Goal: Information Seeking & Learning: Learn about a topic

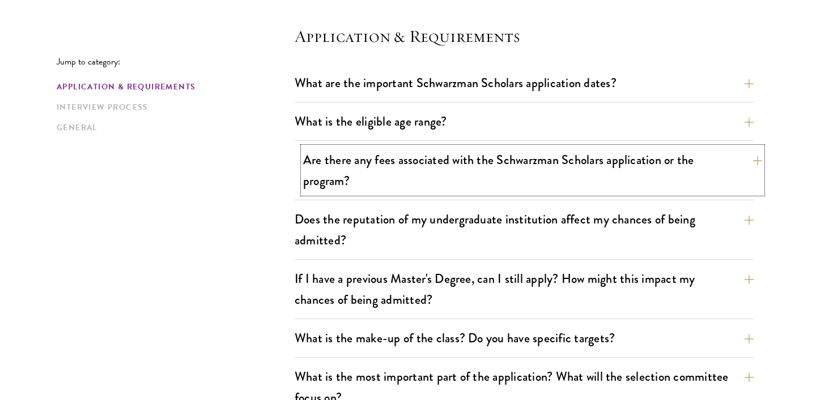
click at [371, 181] on button "Are there any fees associated with the Schwarzman Scholars application or the p…" at bounding box center [532, 170] width 459 height 46
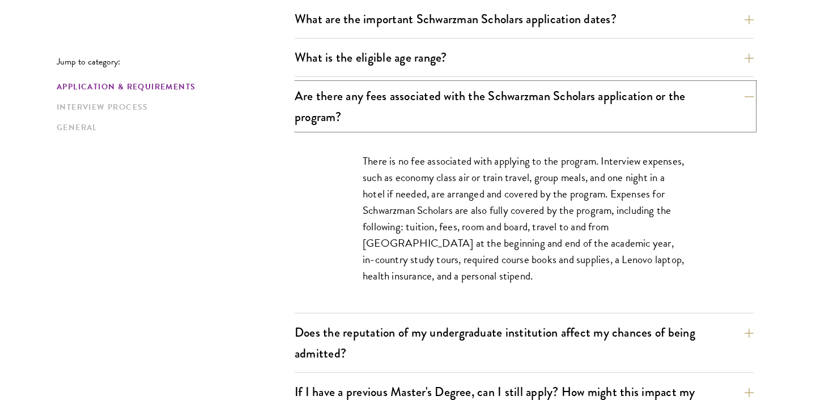
scroll to position [375, 0]
click at [109, 112] on link "Interview Process" at bounding box center [172, 107] width 231 height 12
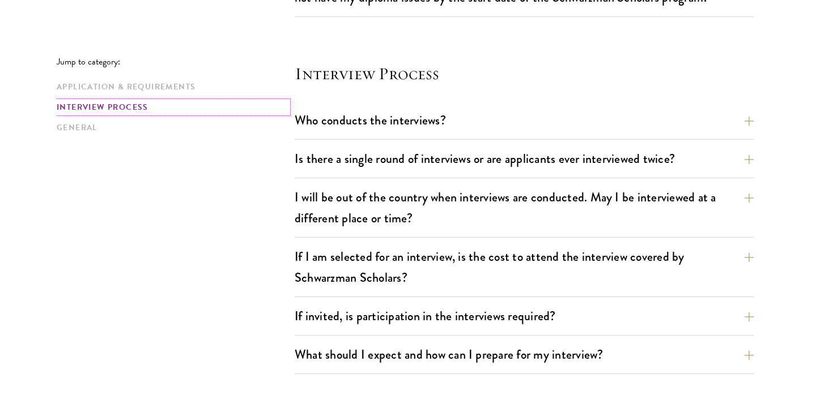
scroll to position [1440, 0]
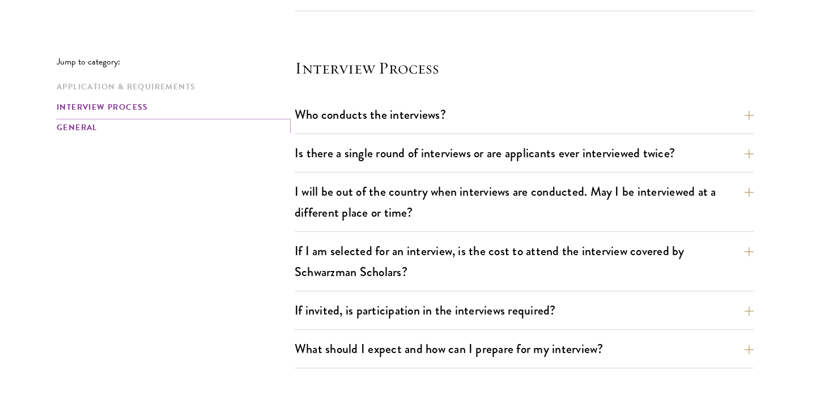
click at [106, 126] on link "General" at bounding box center [172, 128] width 231 height 12
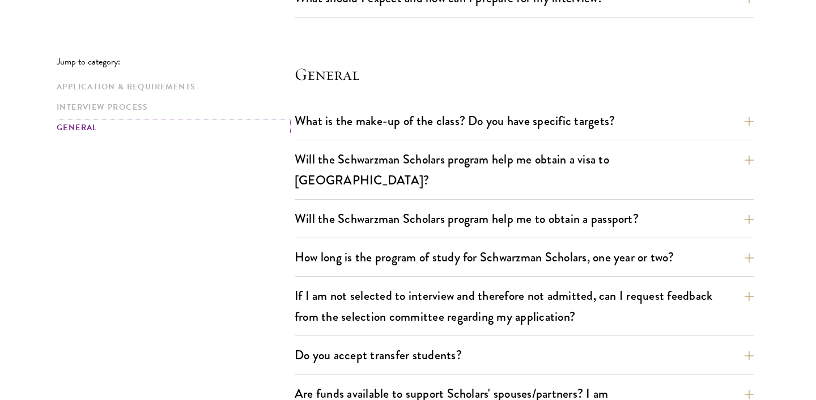
scroll to position [1797, 0]
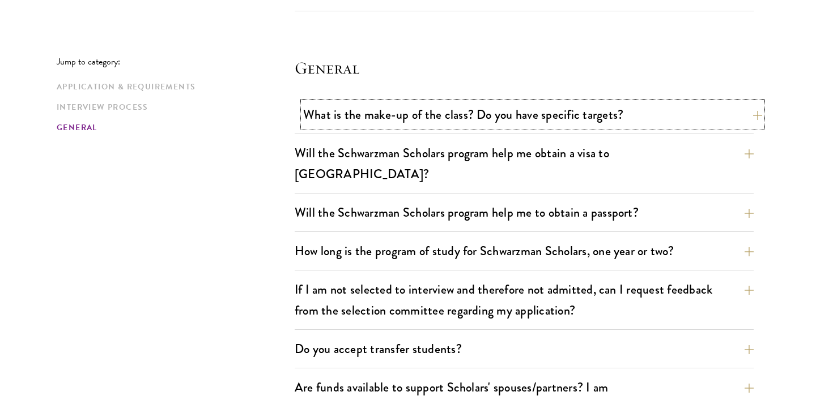
click at [328, 120] on button "What is the make-up of the class? Do you have specific targets?" at bounding box center [532, 114] width 459 height 25
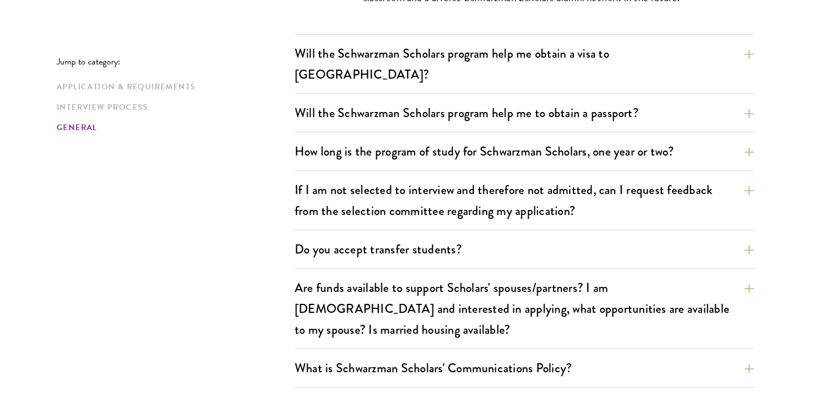
scroll to position [1953, 0]
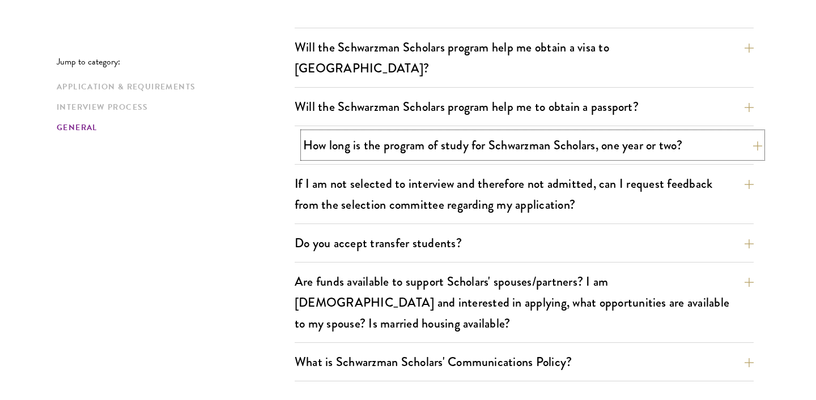
click at [418, 133] on button "How long is the program of study for Schwarzman Scholars, one year or two?" at bounding box center [532, 145] width 459 height 25
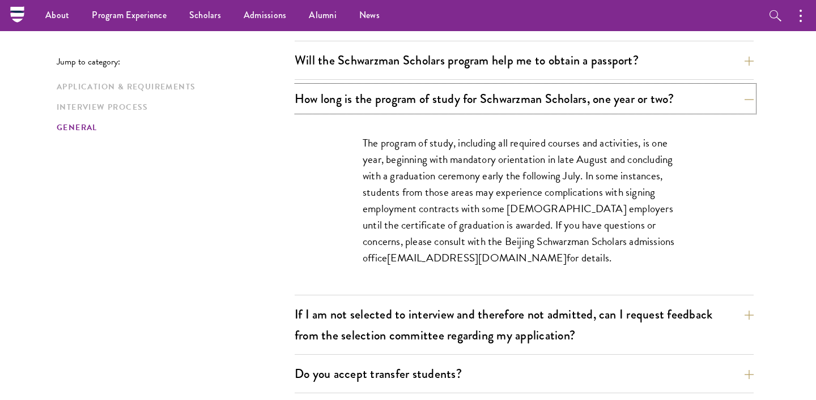
scroll to position [1773, 0]
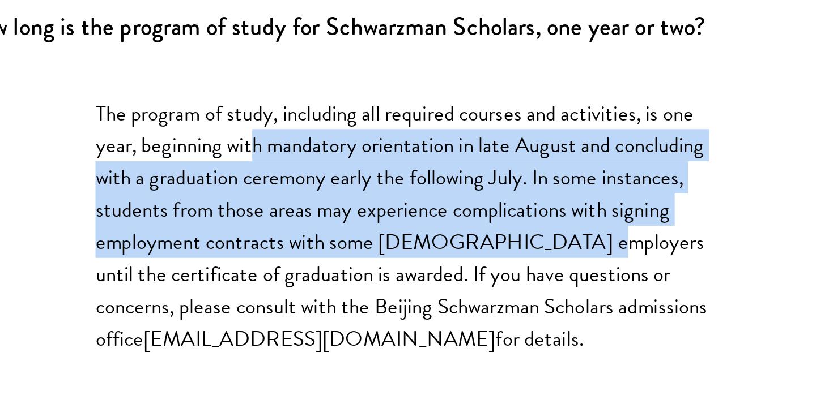
drag, startPoint x: 442, startPoint y: 142, endPoint x: 596, endPoint y: 183, distance: 159.4
click at [600, 183] on p "The program of study, including all required courses and activities, is one yea…" at bounding box center [524, 200] width 323 height 132
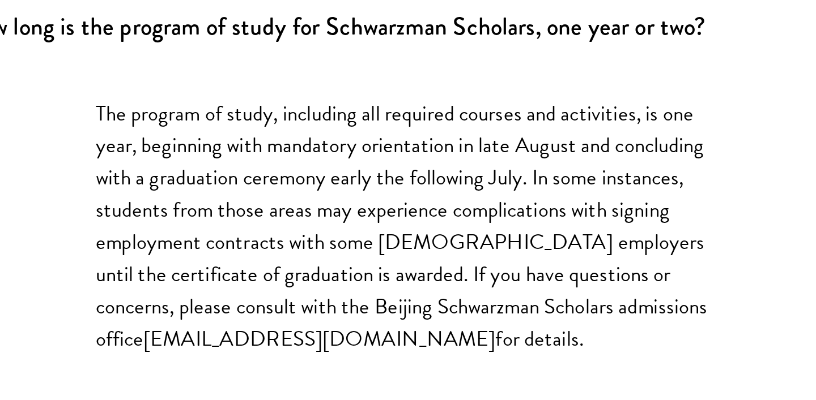
click at [530, 157] on p "The program of study, including all required courses and activities, is one yea…" at bounding box center [524, 200] width 323 height 132
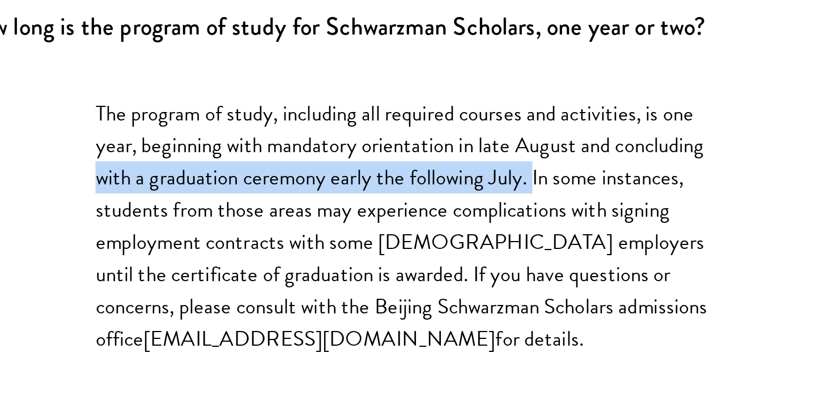
drag, startPoint x: 586, startPoint y: 154, endPoint x: 363, endPoint y: 152, distance: 223.2
click at [363, 152] on p "The program of study, including all required courses and activities, is one yea…" at bounding box center [524, 200] width 323 height 132
click at [366, 154] on p "The program of study, including all required courses and activities, is one yea…" at bounding box center [524, 200] width 323 height 132
drag, startPoint x: 360, startPoint y: 154, endPoint x: 590, endPoint y: 157, distance: 230.0
click at [590, 157] on div "The program of study, including all required courses and activities, is one yea…" at bounding box center [524, 205] width 391 height 177
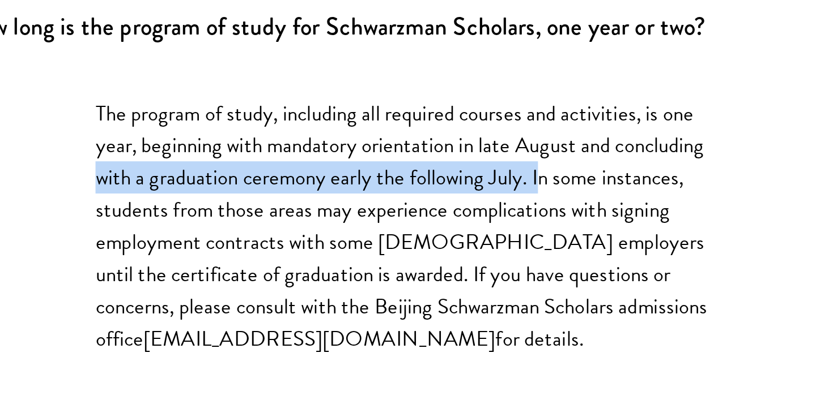
click at [590, 156] on p "The program of study, including all required courses and activities, is one yea…" at bounding box center [524, 200] width 323 height 132
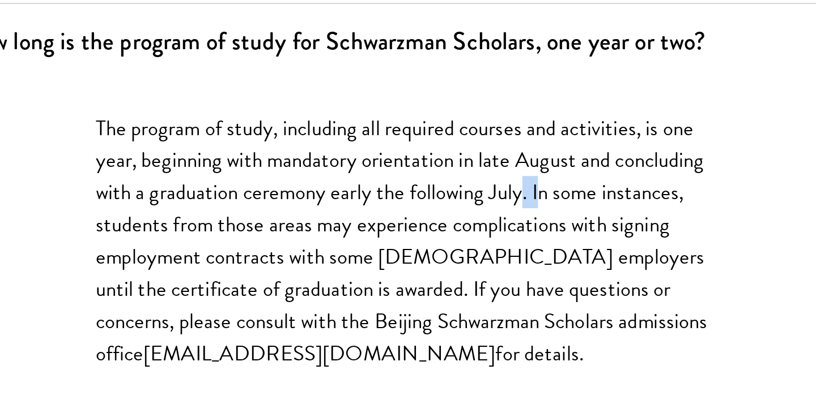
drag, startPoint x: 591, startPoint y: 150, endPoint x: 585, endPoint y: 148, distance: 7.0
click at [584, 148] on p "The program of study, including all required courses and activities, is one yea…" at bounding box center [524, 200] width 323 height 132
click at [585, 148] on p "The program of study, including all required courses and activities, is one yea…" at bounding box center [524, 200] width 323 height 132
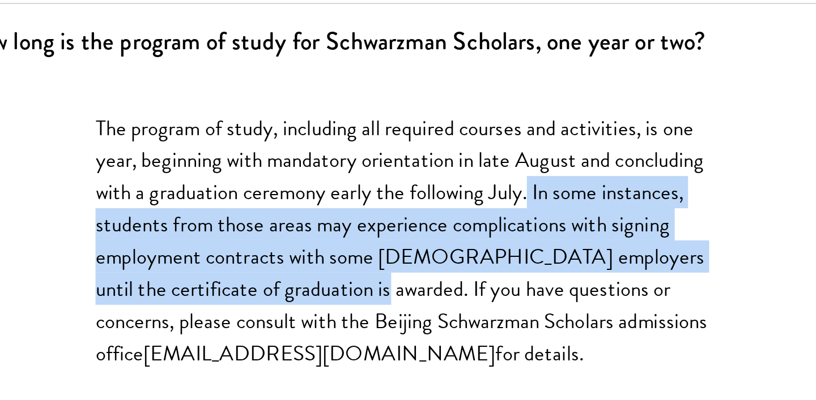
drag, startPoint x: 585, startPoint y: 147, endPoint x: 474, endPoint y: 207, distance: 126.0
click at [475, 205] on p "The program of study, including all required courses and activities, is one yea…" at bounding box center [524, 200] width 323 height 132
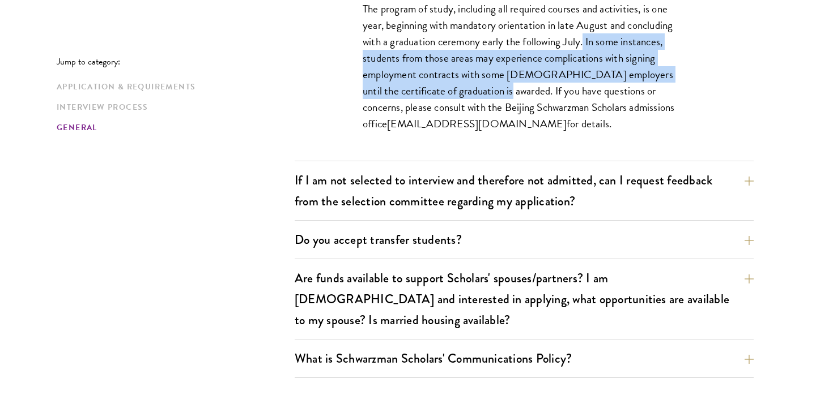
scroll to position [1917, 0]
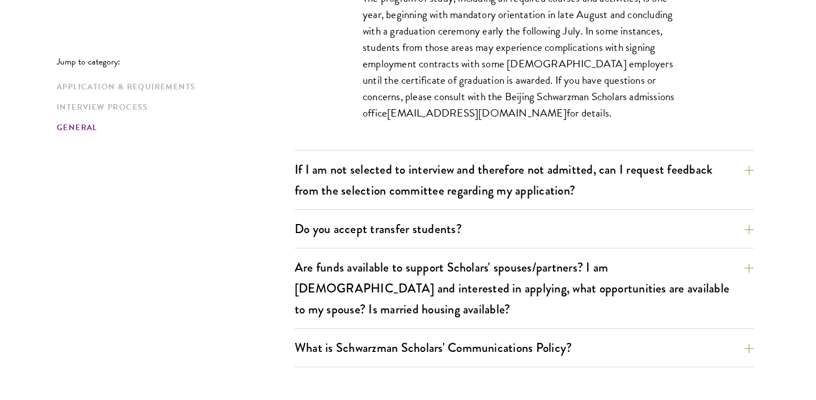
click at [402, 224] on div "Do you accept transfer students? Due to the structure of the program, we do not…" at bounding box center [524, 232] width 459 height 32
click at [392, 216] on button "Do you accept transfer students?" at bounding box center [532, 228] width 459 height 25
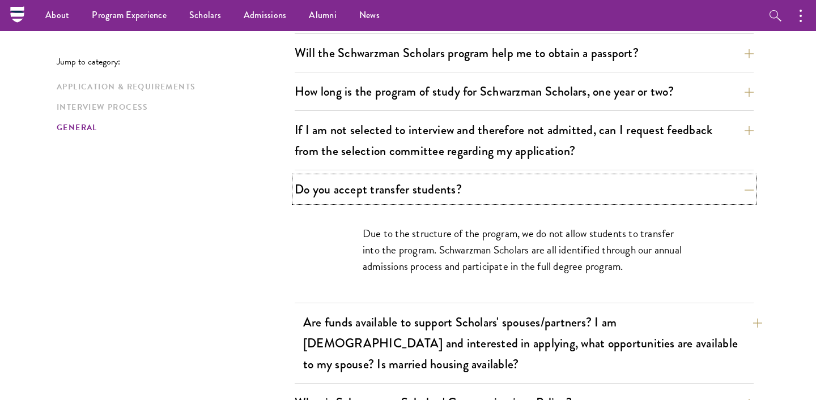
scroll to position [1774, 0]
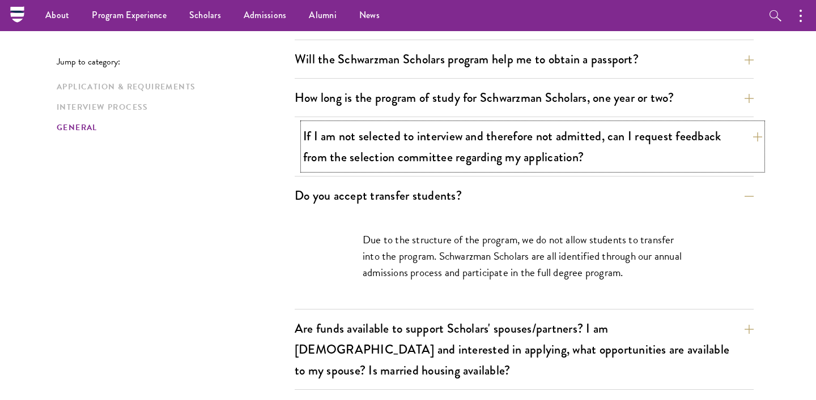
click at [330, 126] on button "If I am not selected to interview and therefore not admitted, can I request fee…" at bounding box center [532, 146] width 459 height 46
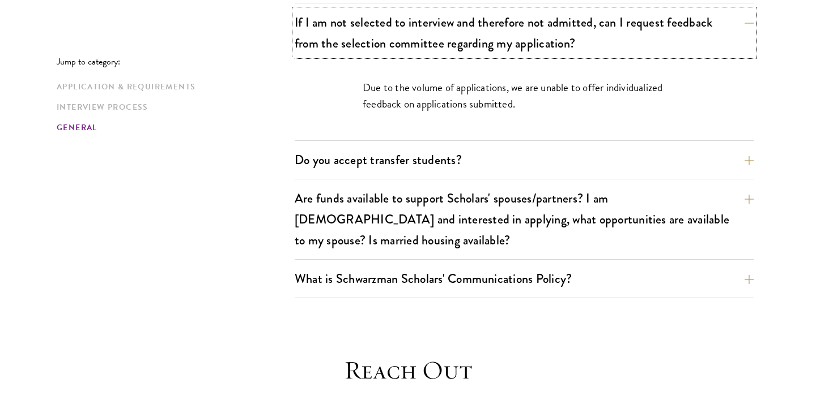
scroll to position [1891, 0]
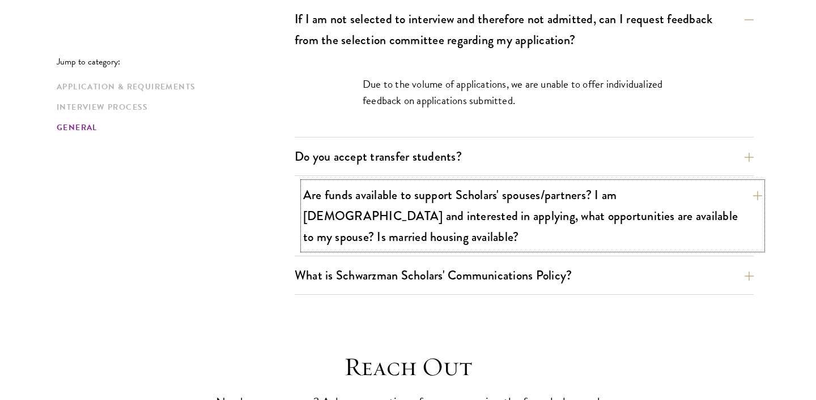
click at [371, 182] on button "Are funds available to support Scholars' spouses/partners? I am married and int…" at bounding box center [532, 215] width 459 height 67
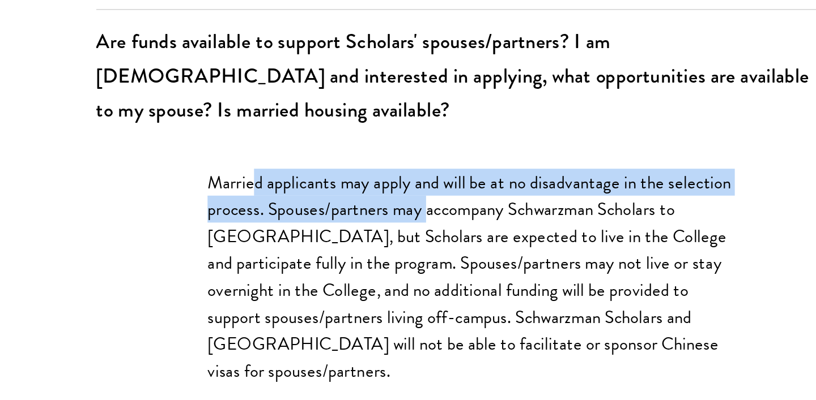
drag, startPoint x: 393, startPoint y: 162, endPoint x: 495, endPoint y: 173, distance: 102.6
click at [495, 195] on p "Married applicants may apply and will be at no disadvantage in the selection pr…" at bounding box center [524, 261] width 323 height 132
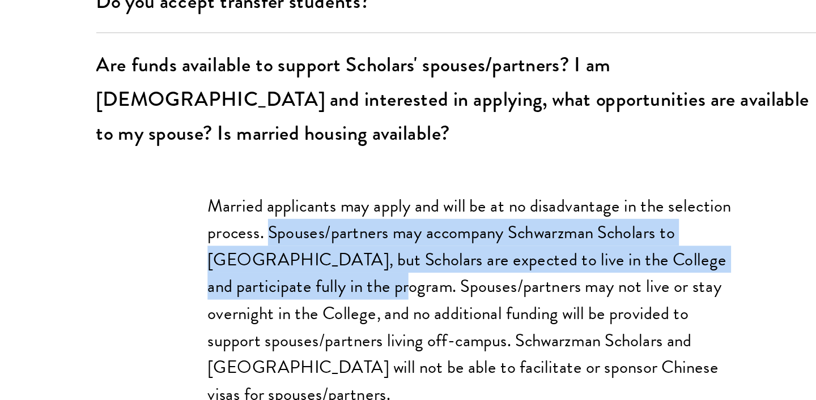
drag, startPoint x: 402, startPoint y: 176, endPoint x: 470, endPoint y: 206, distance: 74.1
click at [470, 207] on p "Married applicants may apply and will be at no disadvantage in the selection pr…" at bounding box center [524, 261] width 323 height 132
click at [468, 206] on p "Married applicants may apply and will be at no disadvantage in the selection pr…" at bounding box center [524, 261] width 323 height 132
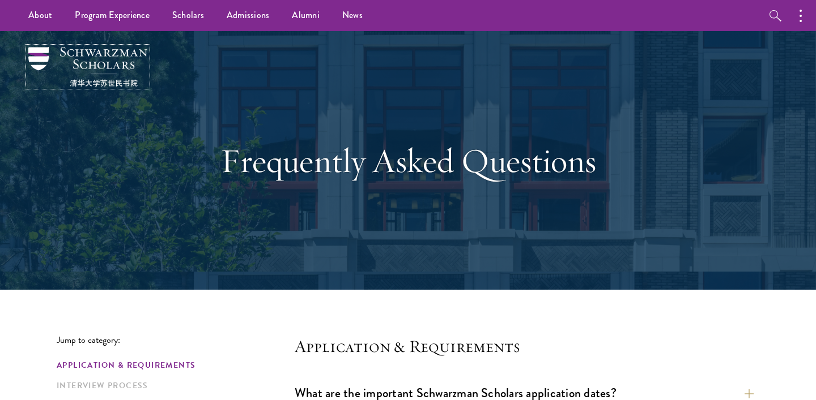
click at [48, 69] on img at bounding box center [87, 67] width 119 height 40
